Goal: Information Seeking & Learning: Learn about a topic

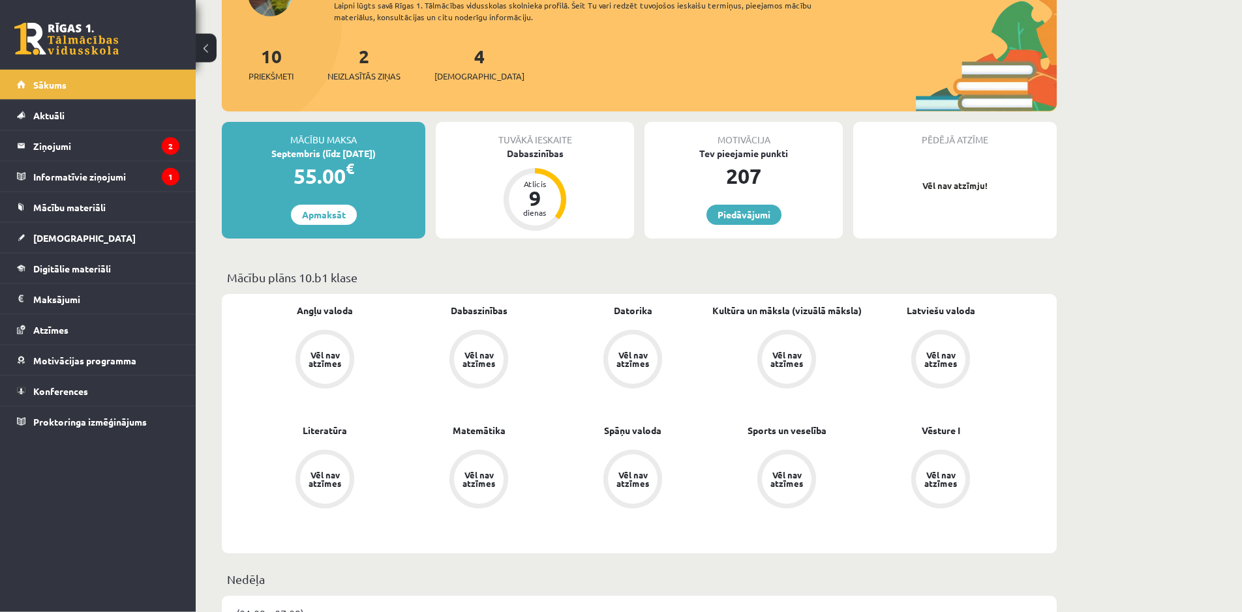
scroll to position [399, 0]
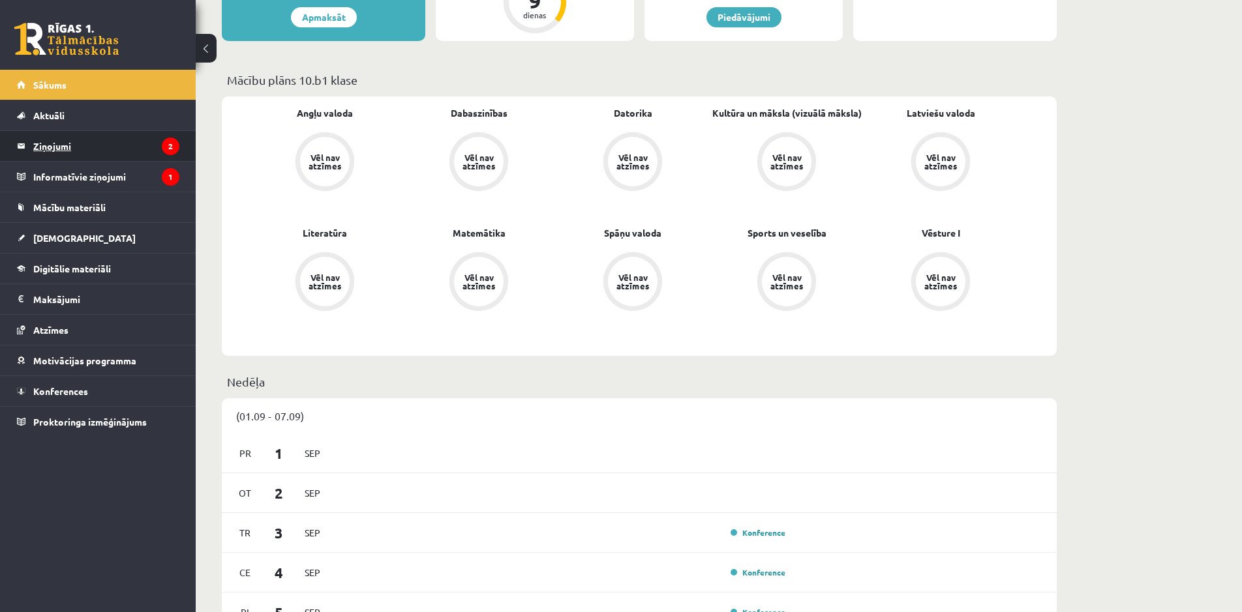
click at [115, 147] on legend "Ziņojumi 2" at bounding box center [106, 146] width 146 height 30
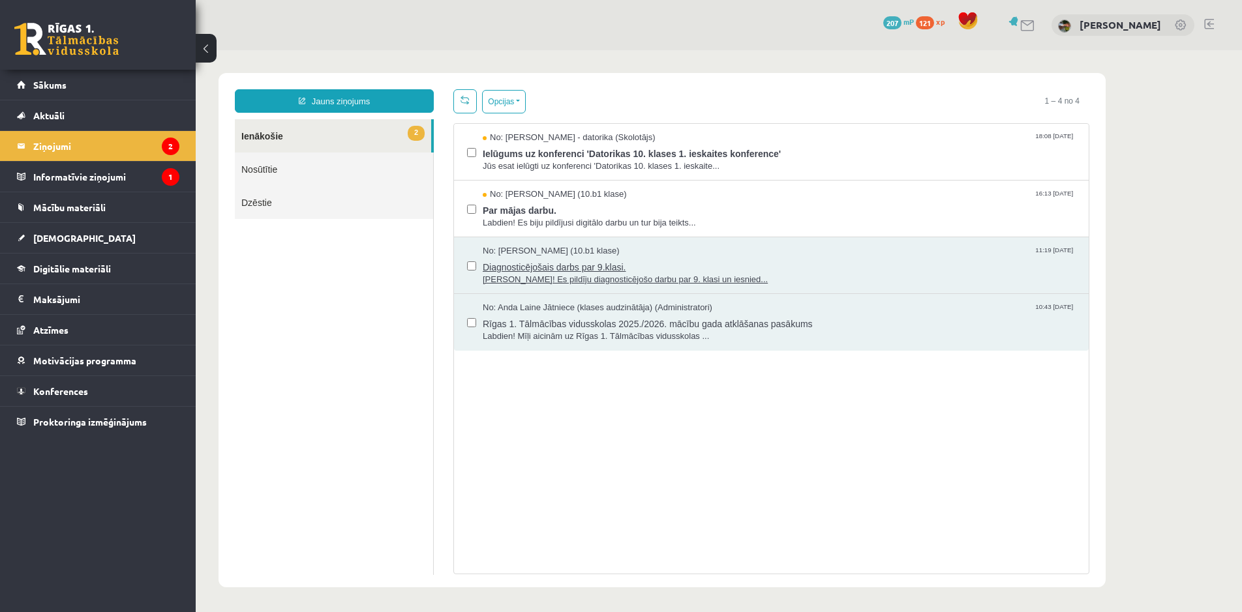
click at [616, 259] on span "Diagnosticējošais darbs par 9.klasi." at bounding box center [779, 266] width 593 height 16
click at [590, 323] on span "Rīgas 1. Tālmācības vidusskolas 2025./2026. mācību gada atklāšanas pasākums" at bounding box center [779, 322] width 593 height 16
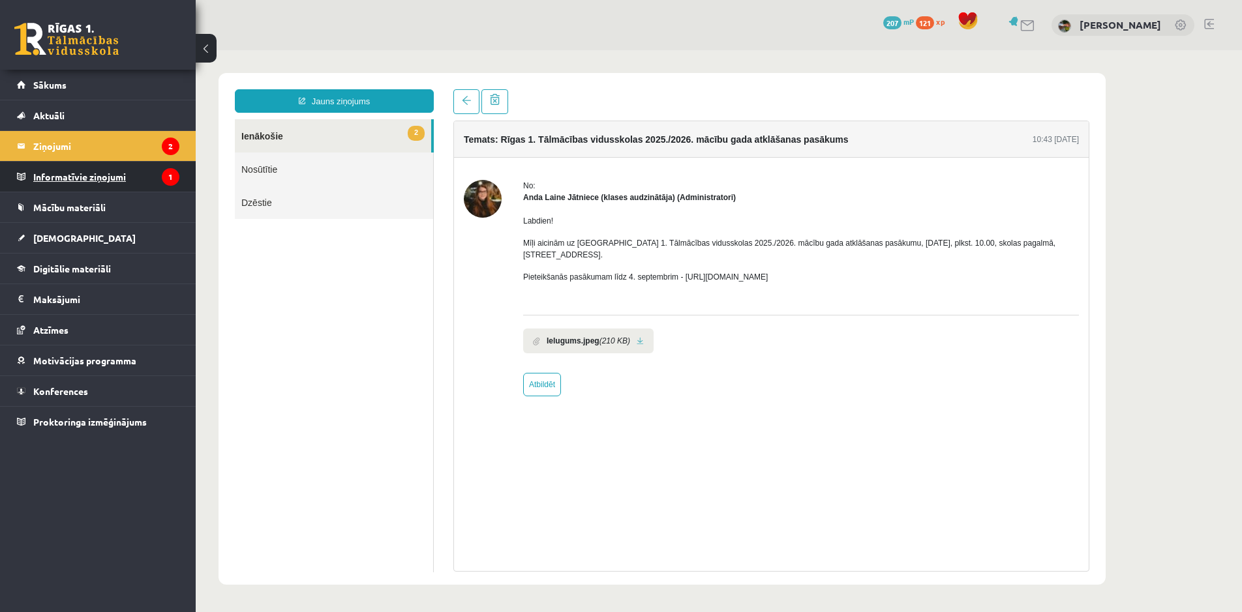
click at [154, 172] on legend "Informatīvie ziņojumi 1" at bounding box center [106, 177] width 146 height 30
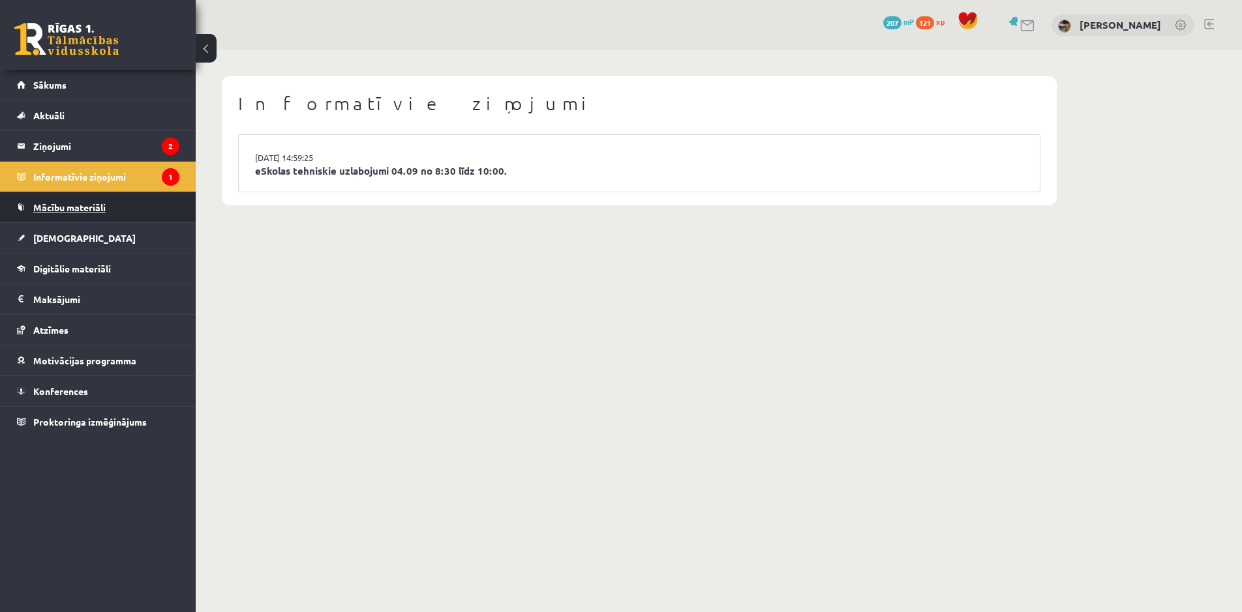
click at [166, 210] on link "Mācību materiāli" at bounding box center [98, 207] width 162 height 30
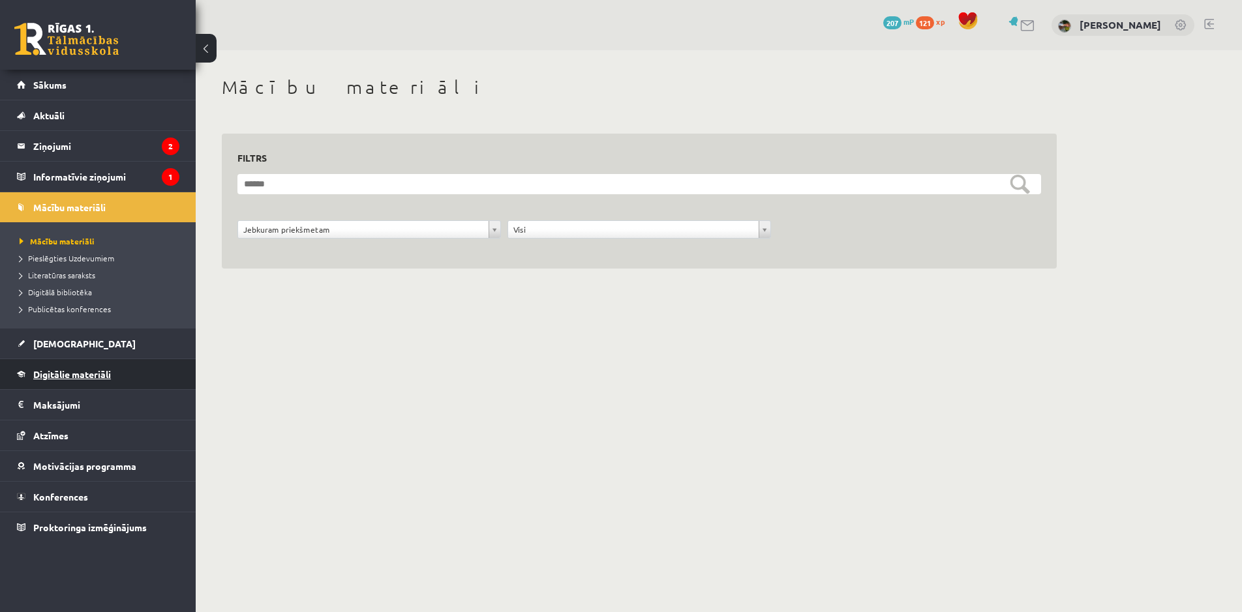
click at [134, 368] on link "Digitālie materiāli" at bounding box center [98, 374] width 162 height 30
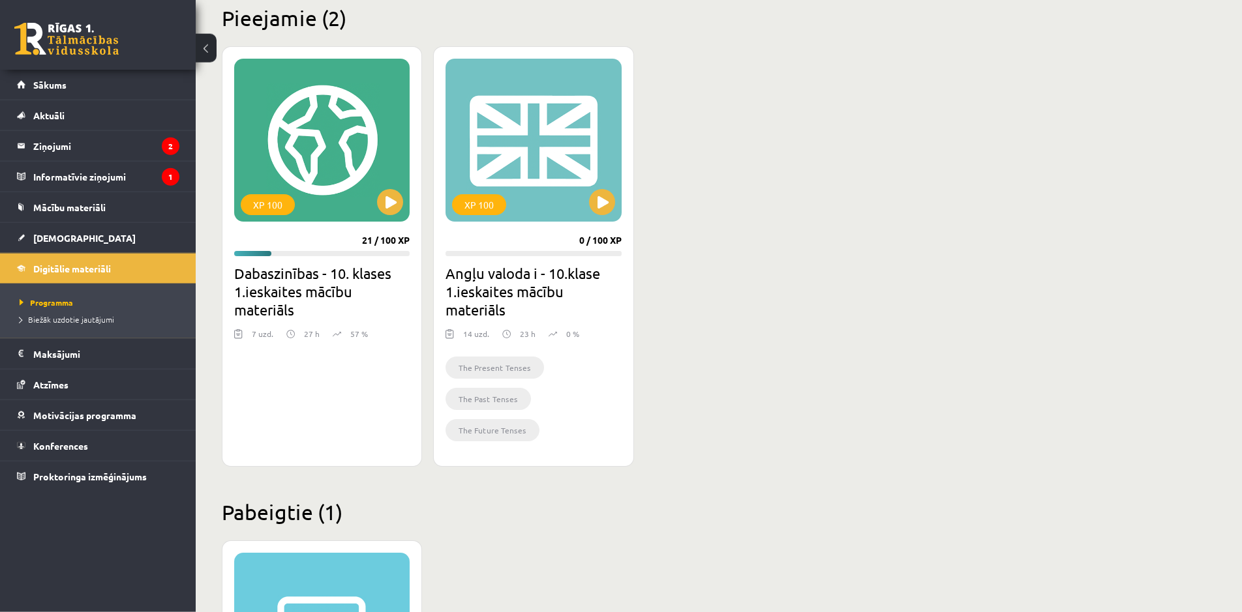
scroll to position [283, 0]
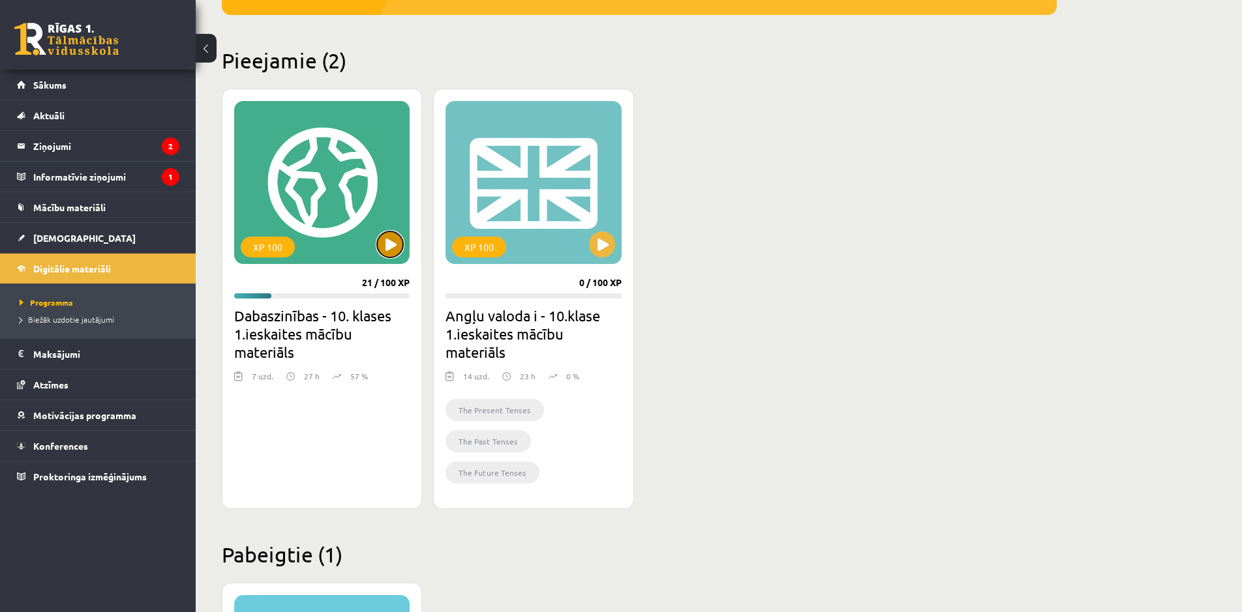
click at [392, 248] on button at bounding box center [390, 245] width 26 height 26
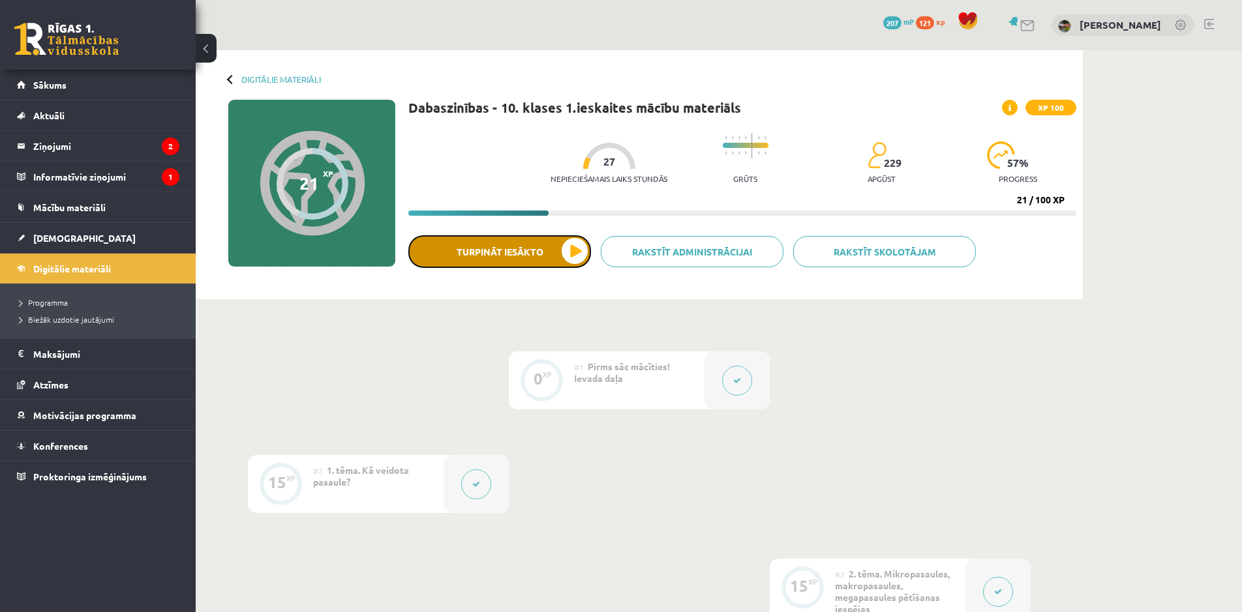
click at [575, 249] on button "Turpināt iesākto" at bounding box center [499, 251] width 183 height 33
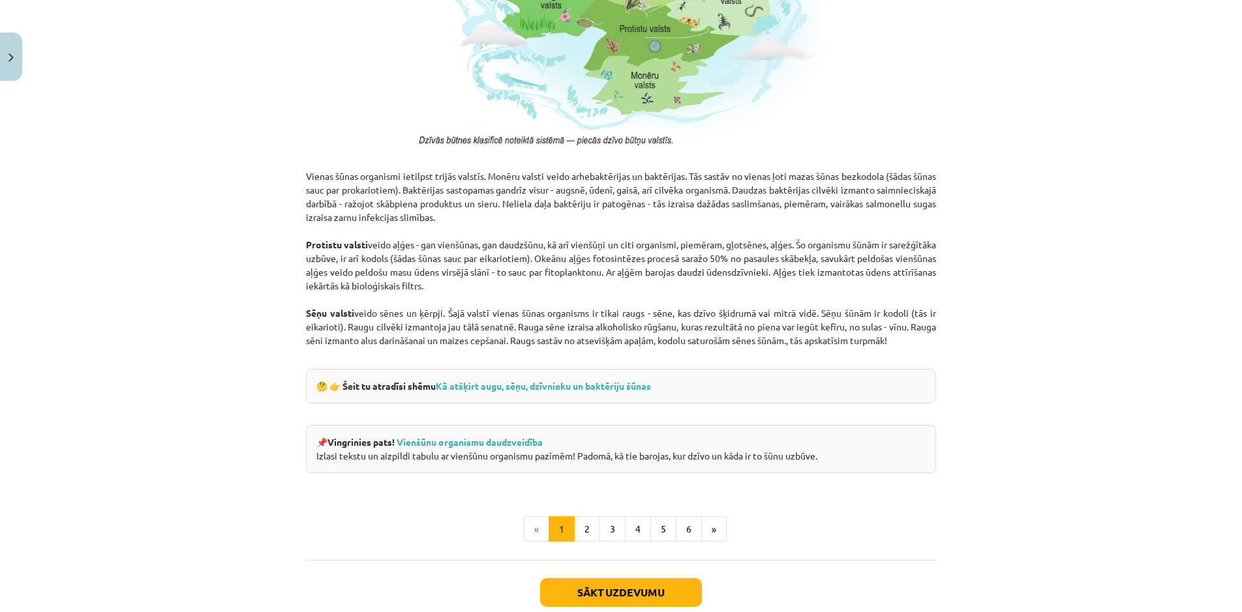
scroll to position [1028, 0]
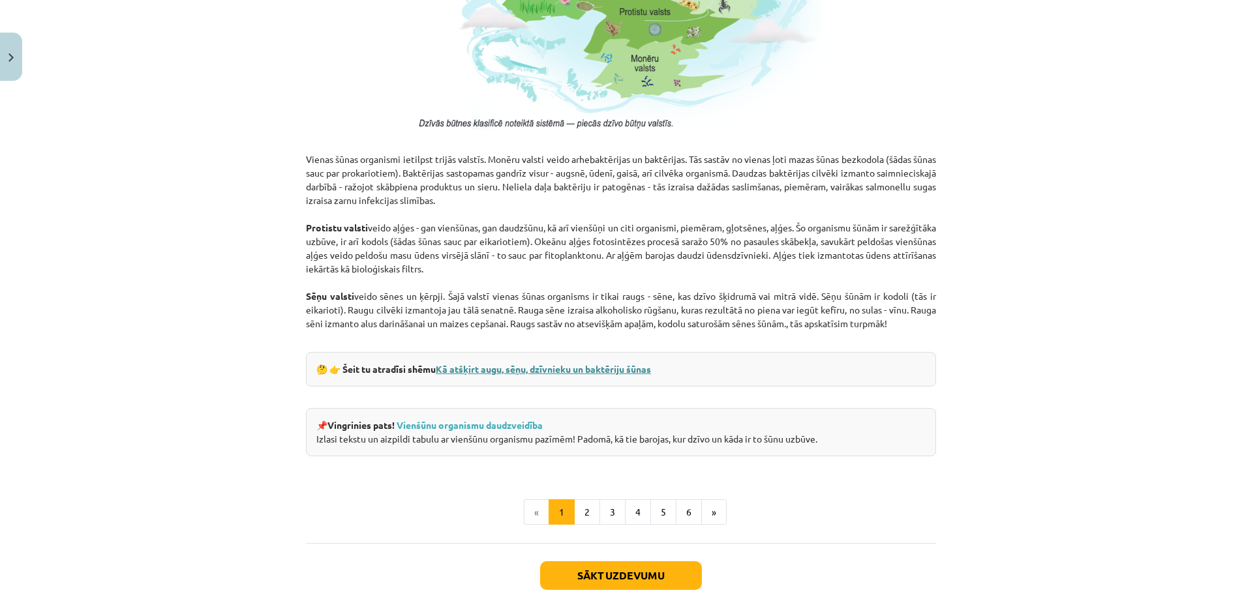
click at [577, 370] on link "Kā atšķirt augu, sēņu, dzīvnieku un baktēriju šūnas" at bounding box center [543, 369] width 215 height 12
